Goal: Information Seeking & Learning: Find specific page/section

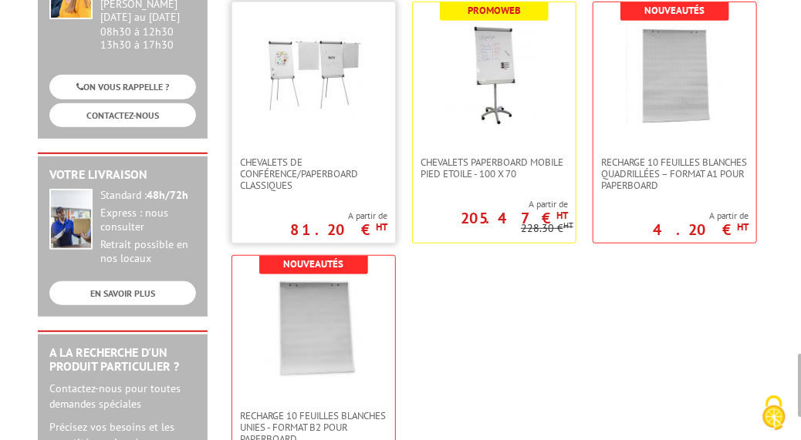
scroll to position [234, 0]
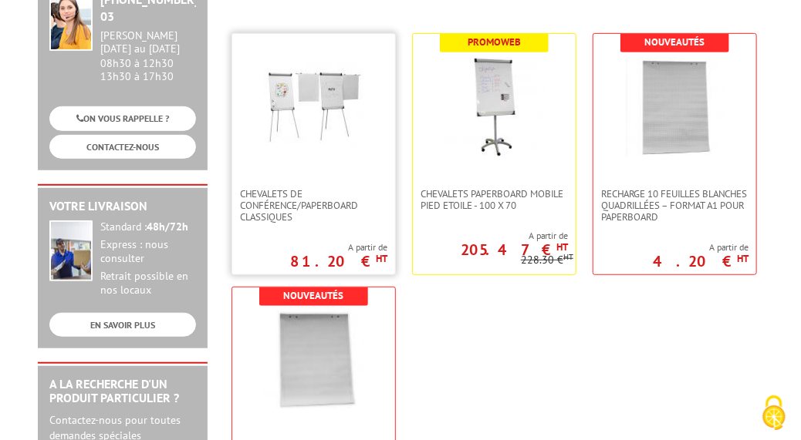
click at [298, 160] on link at bounding box center [313, 111] width 163 height 154
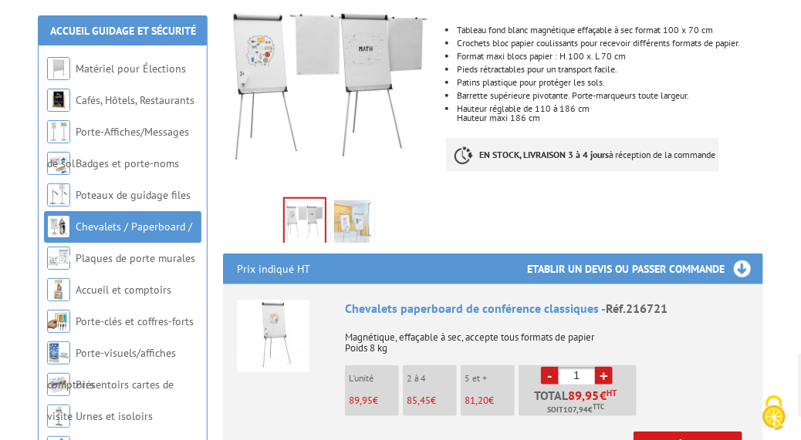
scroll to position [319, 0]
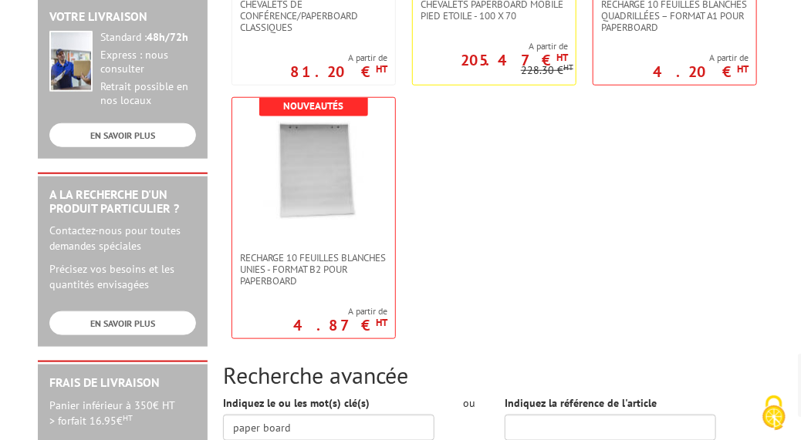
scroll to position [443, 0]
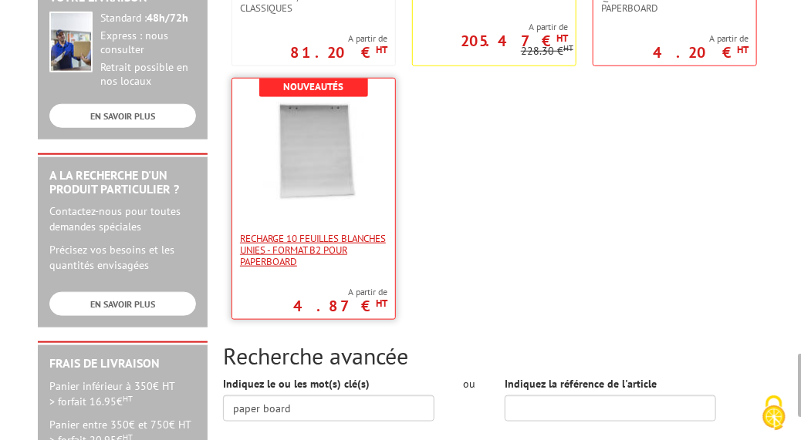
click at [331, 249] on span "Recharge 10 feuilles blanches unies - format B2 pour Paperboard" at bounding box center [313, 250] width 147 height 35
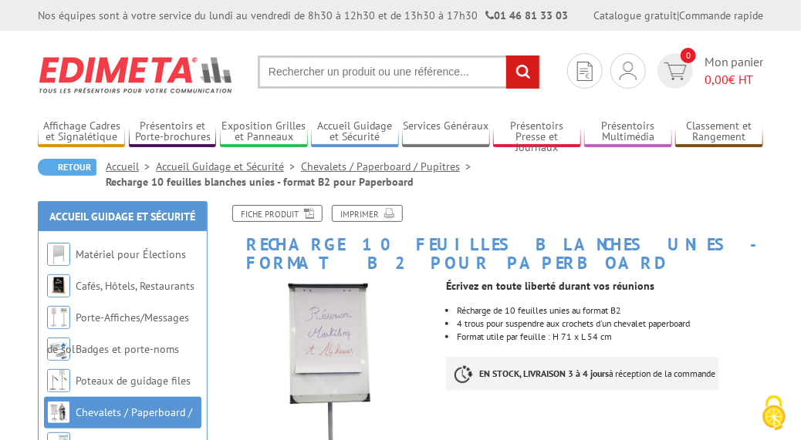
click at [443, 76] on input "text" at bounding box center [399, 72] width 282 height 33
type input "livre d or"
click at [506, 56] on input "rechercher" at bounding box center [522, 72] width 33 height 33
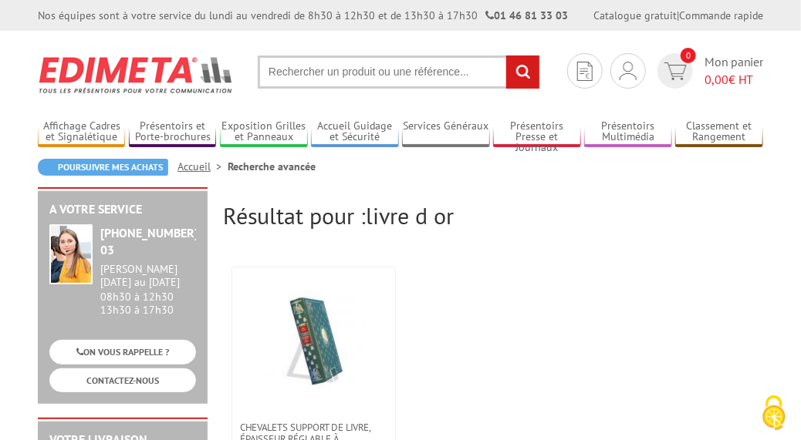
scroll to position [135, 0]
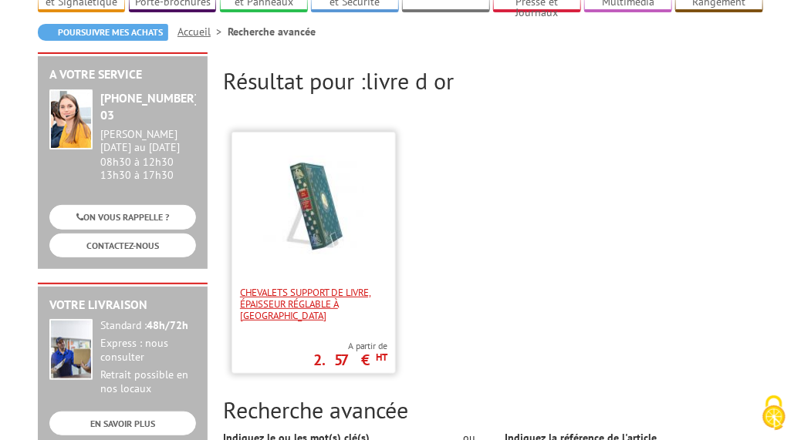
click at [327, 308] on span "CHEVALETS SUPPORT DE LIVRE, ÉPAISSEUR RÉGLABLE À POSER" at bounding box center [313, 304] width 147 height 35
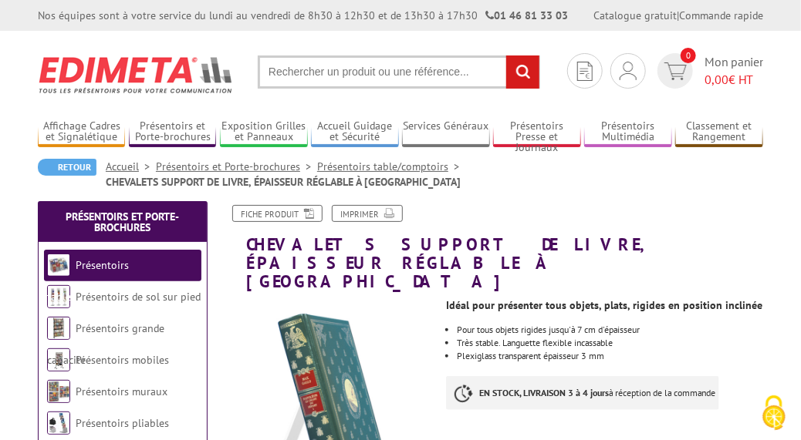
click at [453, 68] on input "text" at bounding box center [399, 72] width 282 height 33
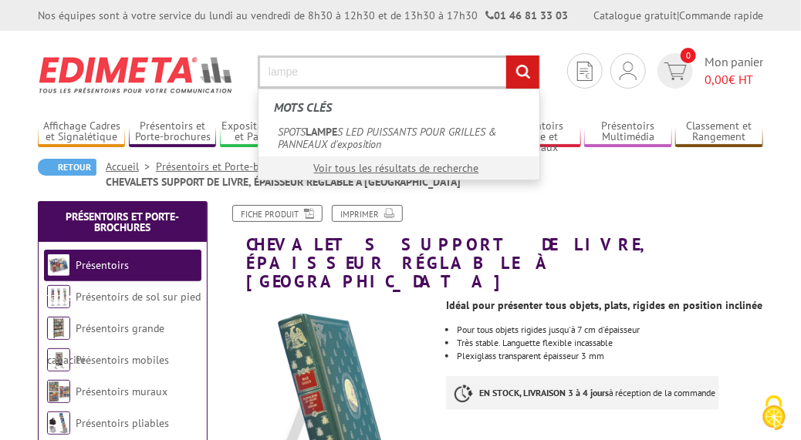
type input "lampe"
click at [506, 56] on input "rechercher" at bounding box center [522, 72] width 33 height 33
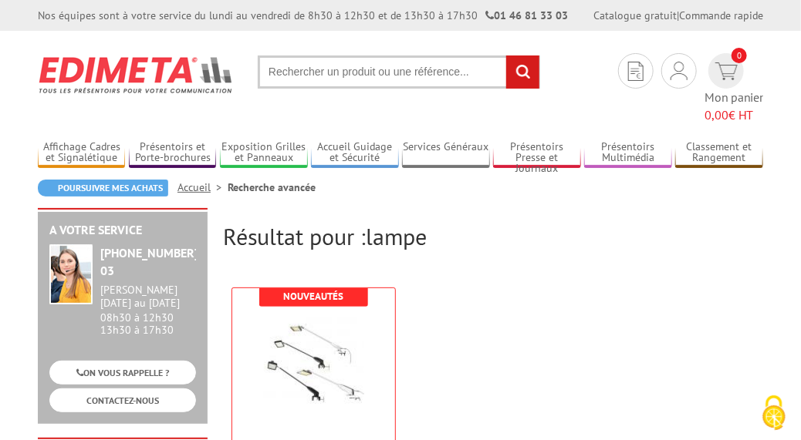
click at [383, 62] on input "text" at bounding box center [399, 72] width 282 height 33
drag, startPoint x: 349, startPoint y: 94, endPoint x: 353, endPoint y: 83, distance: 11.7
click at [353, 83] on section "Je me connecte Nouveau client ? Inscrivez-vous 0 Mon panier 0,00 € HT recherche…" at bounding box center [400, 77] width 725 height 93
click at [355, 73] on input "text" at bounding box center [399, 72] width 282 height 33
click at [457, 76] on input "text" at bounding box center [399, 72] width 282 height 33
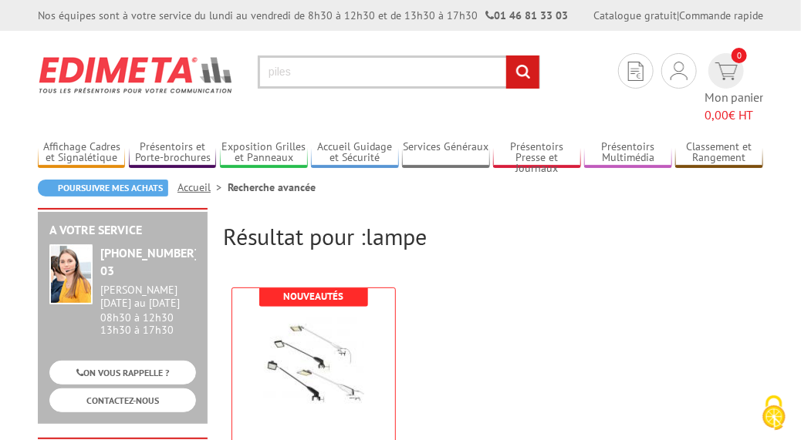
type input "piles"
click at [506, 56] on input "rechercher" at bounding box center [522, 72] width 33 height 33
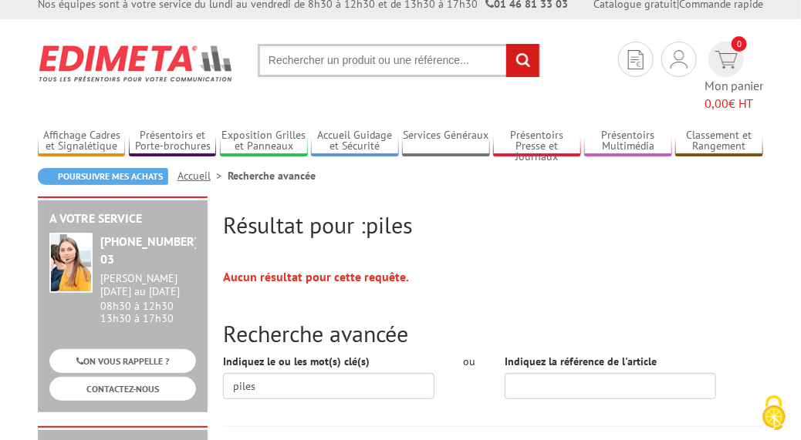
scroll to position [9, 0]
